Goal: Task Accomplishment & Management: Manage account settings

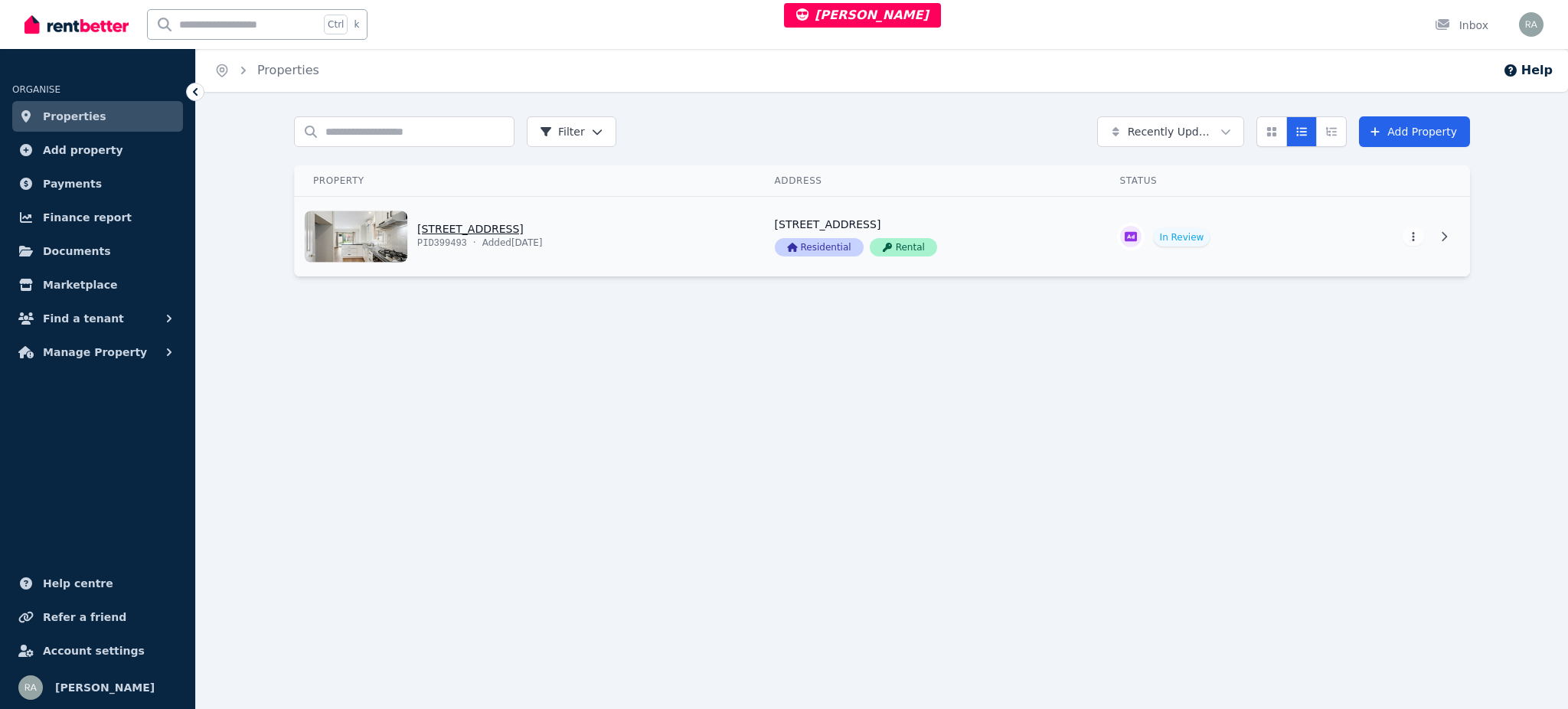
click at [656, 252] on link "View property details" at bounding box center [525, 237] width 461 height 80
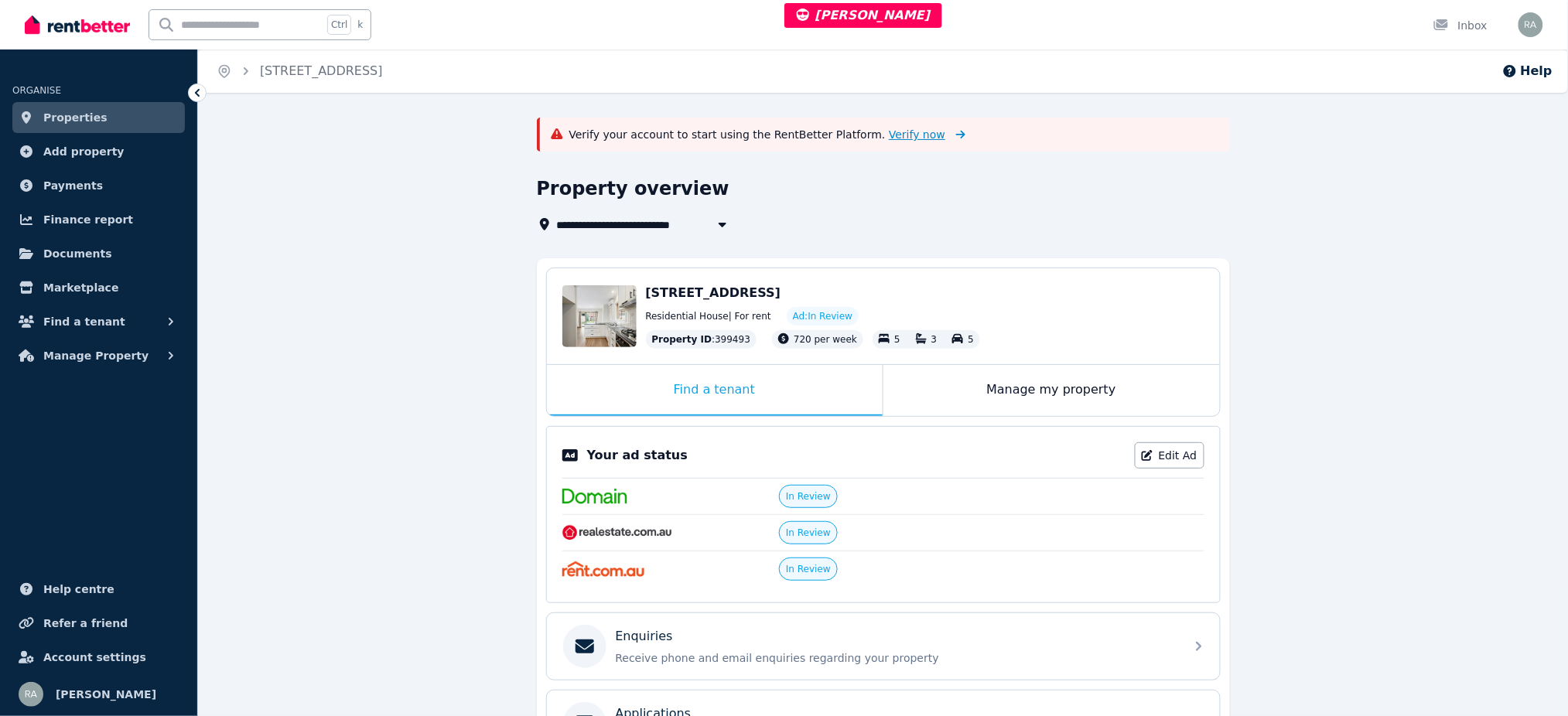
click at [888, 132] on span "Verify now" at bounding box center [916, 134] width 56 height 15
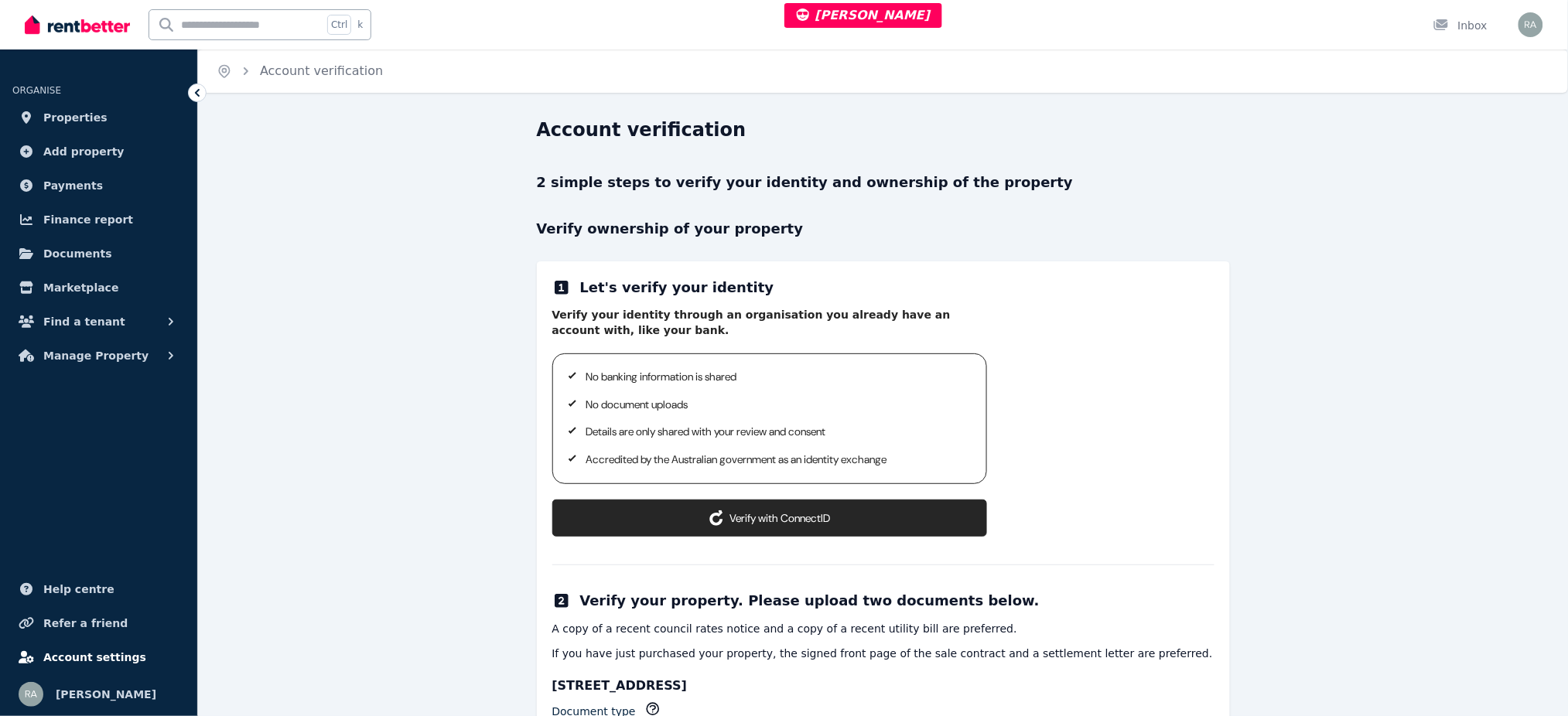
click at [117, 653] on span "Account settings" at bounding box center [94, 657] width 103 height 19
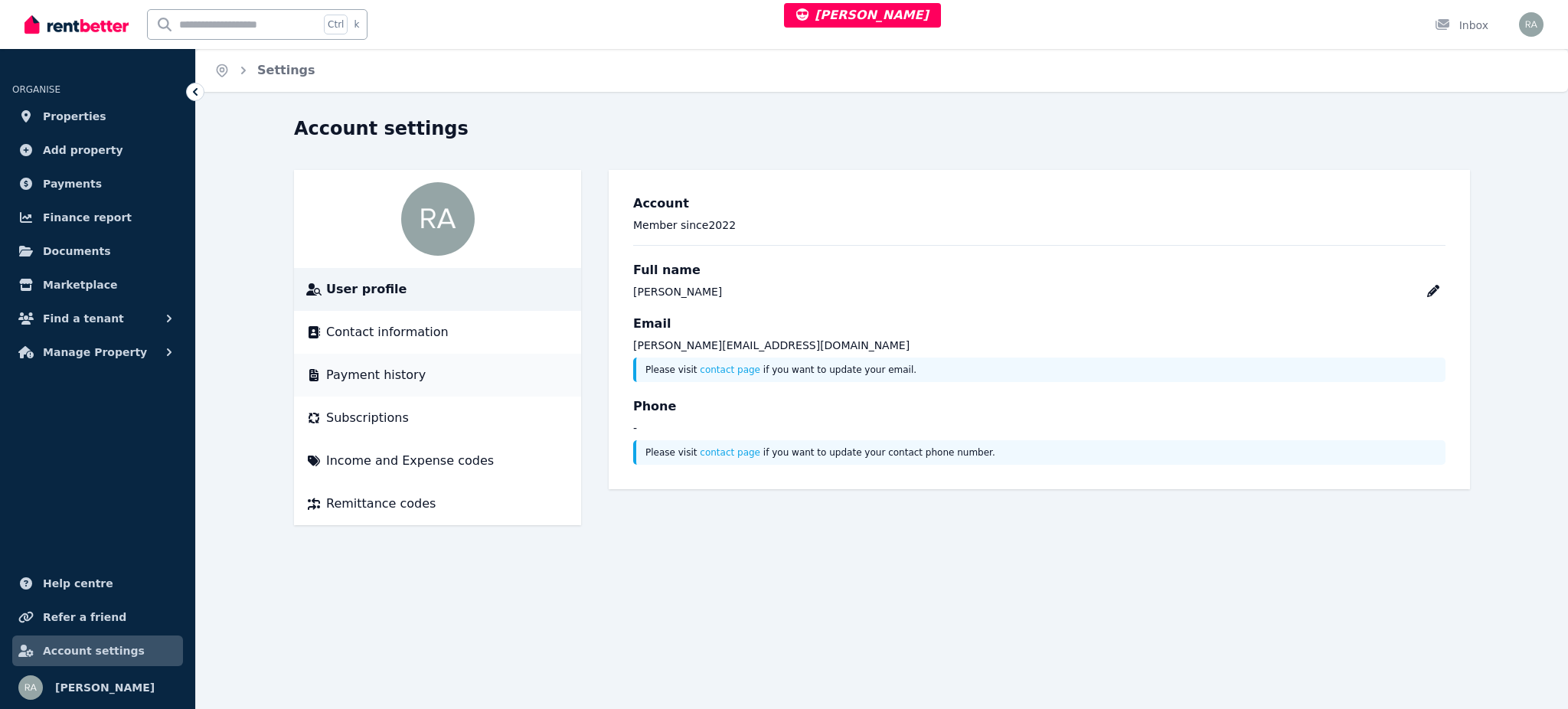
click at [383, 367] on span "Payment history" at bounding box center [376, 374] width 99 height 19
